Goal: Navigation & Orientation: Find specific page/section

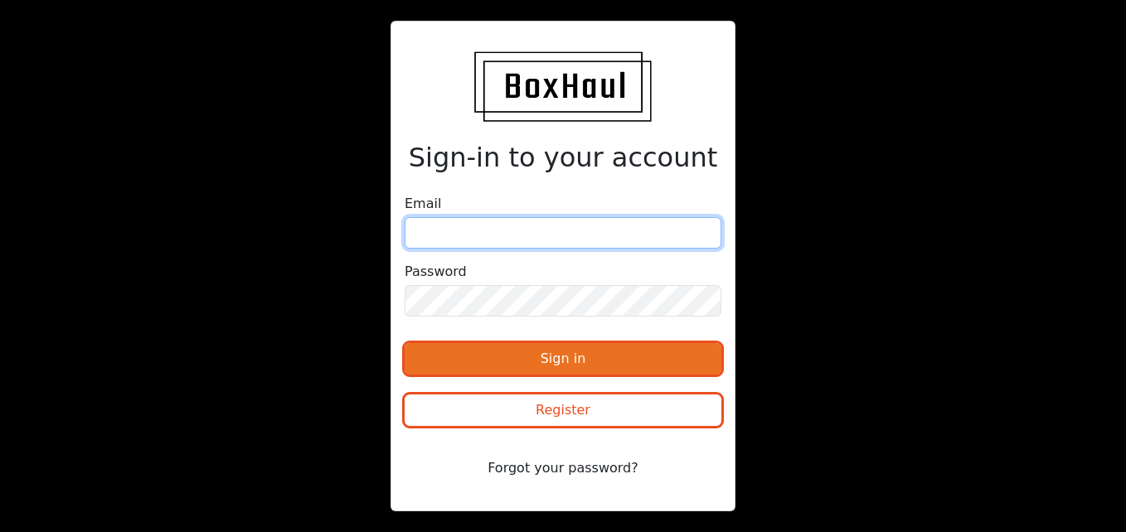
type input "[PERSON_NAME][EMAIL_ADDRESS][DOMAIN_NAME]"
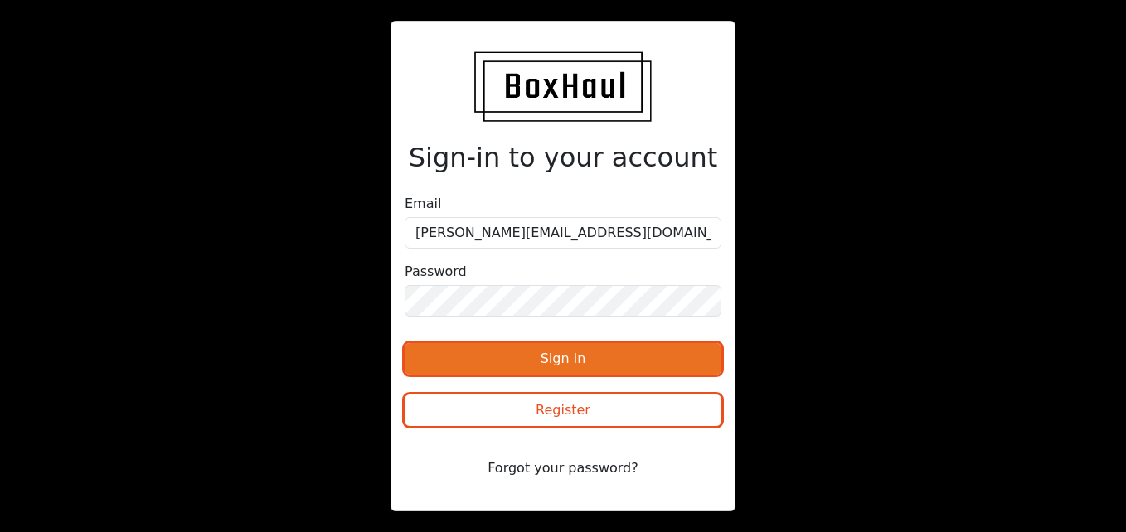
click at [519, 358] on button "Sign in" at bounding box center [562, 358] width 317 height 31
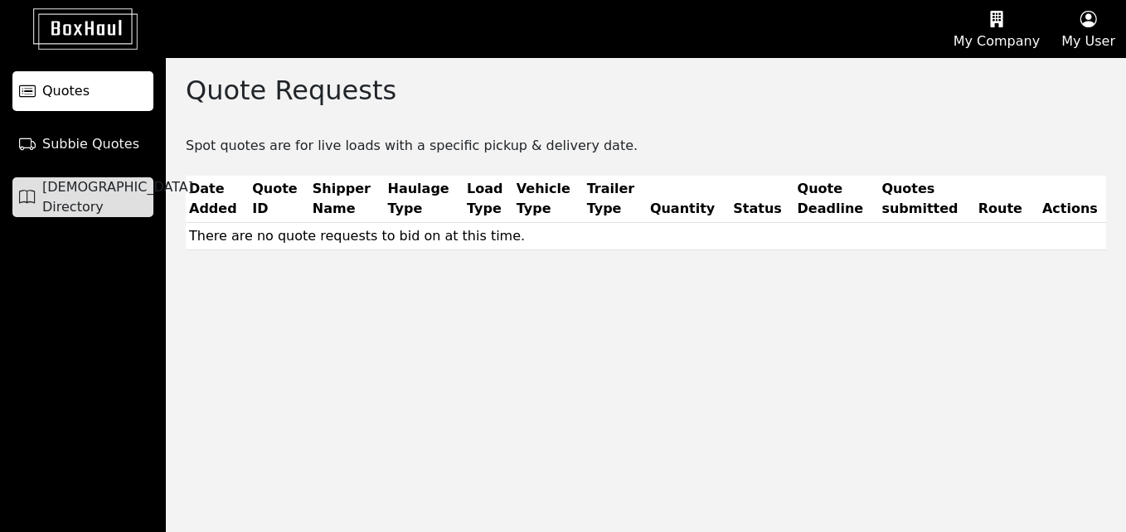
click at [103, 185] on link "[DEMOGRAPHIC_DATA] Directory" at bounding box center [82, 197] width 141 height 40
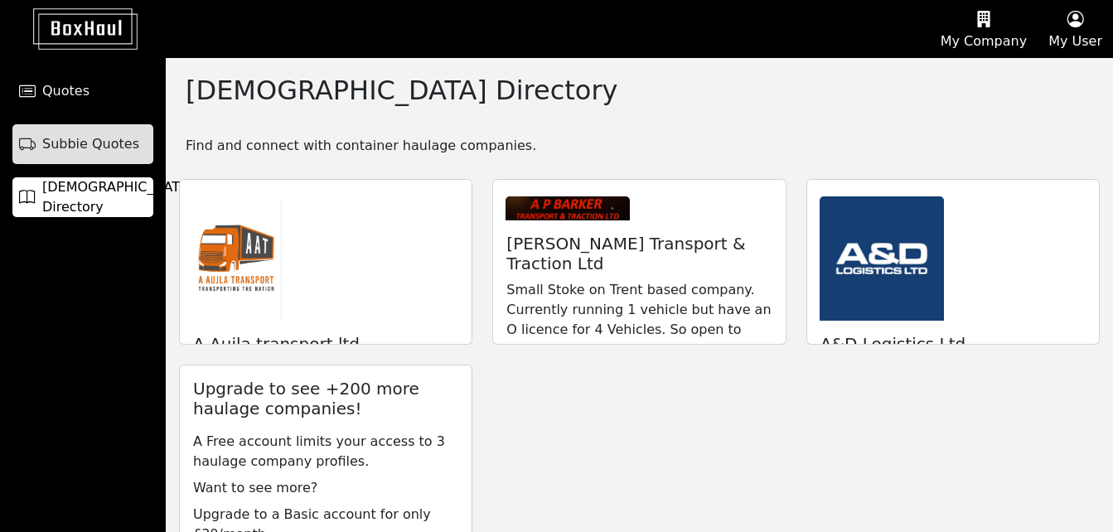
drag, startPoint x: 121, startPoint y: 167, endPoint x: 106, endPoint y: 157, distance: 17.9
click at [106, 157] on link "Subbie Quotes" at bounding box center [82, 144] width 141 height 40
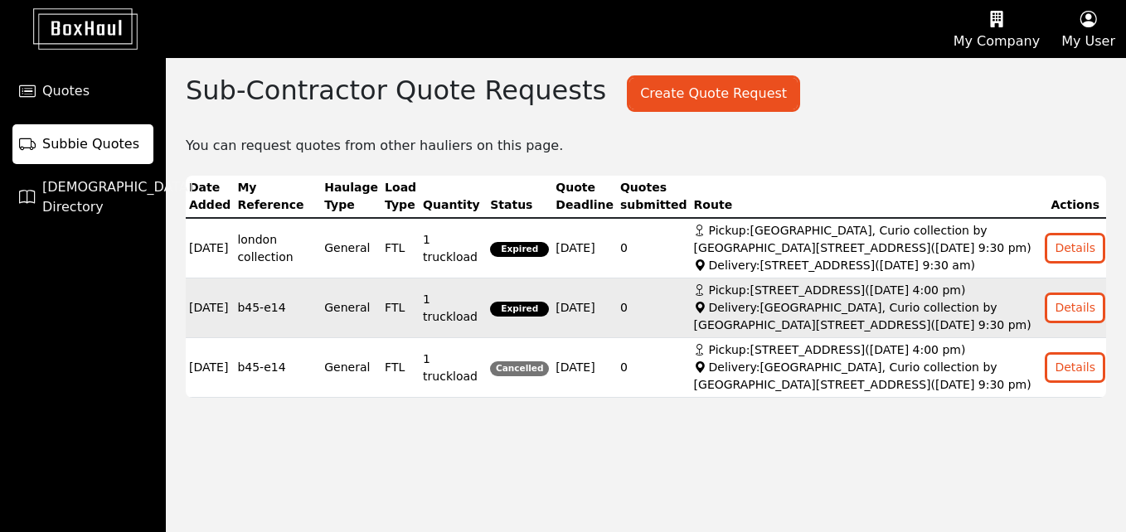
click at [494, 321] on td "Expired" at bounding box center [519, 308] width 65 height 60
click at [1088, 321] on button "Details" at bounding box center [1075, 308] width 56 height 26
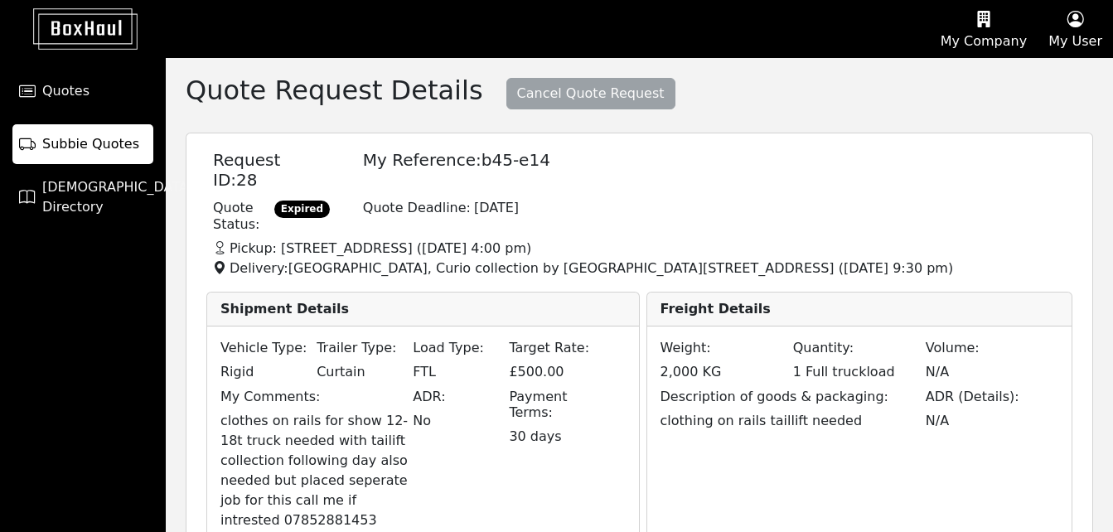
click at [1083, 22] on icon "button" at bounding box center [1075, 19] width 54 height 25
click at [995, 43] on button "My Company" at bounding box center [984, 29] width 108 height 56
